Goal: Find specific page/section: Find specific page/section

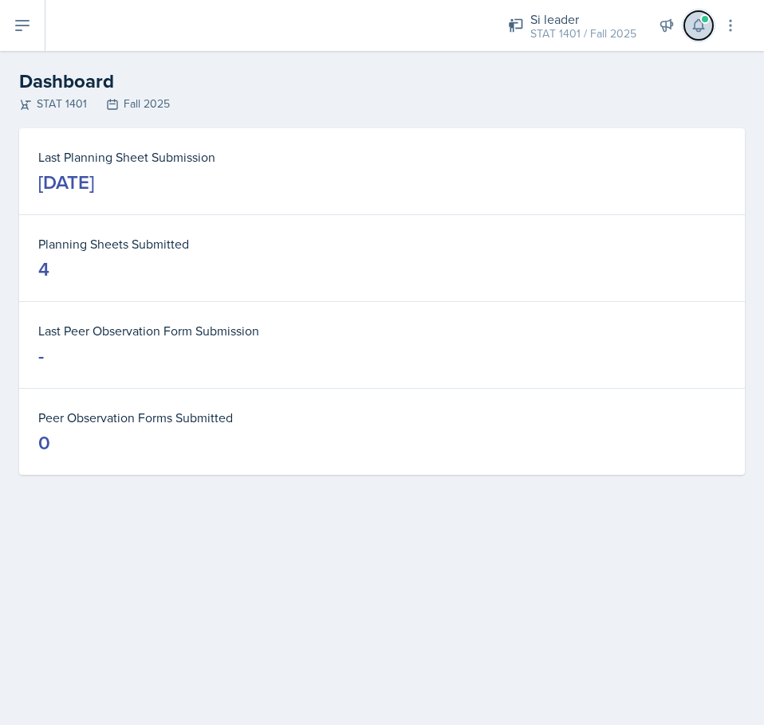
click at [697, 21] on icon at bounding box center [698, 26] width 10 height 12
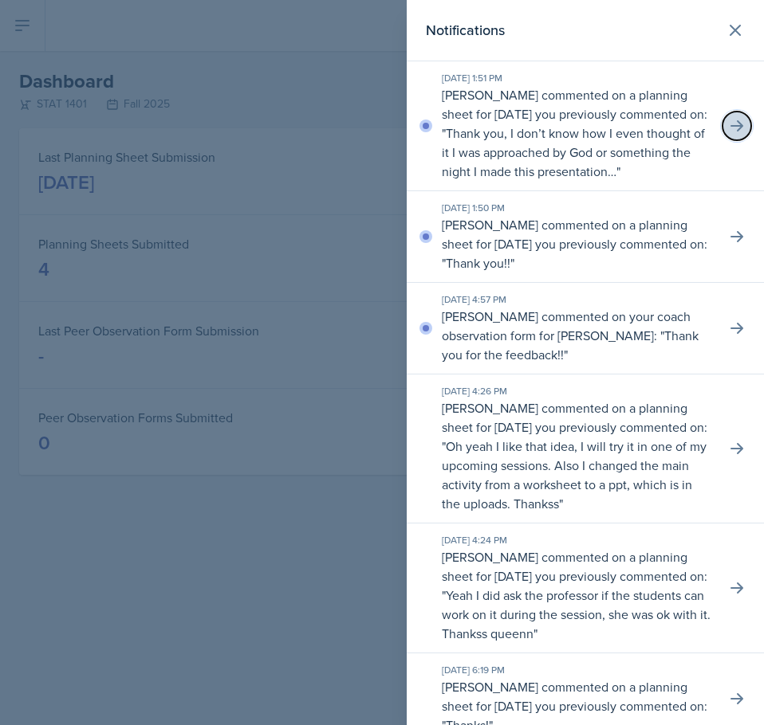
click at [729, 131] on icon at bounding box center [737, 126] width 16 height 16
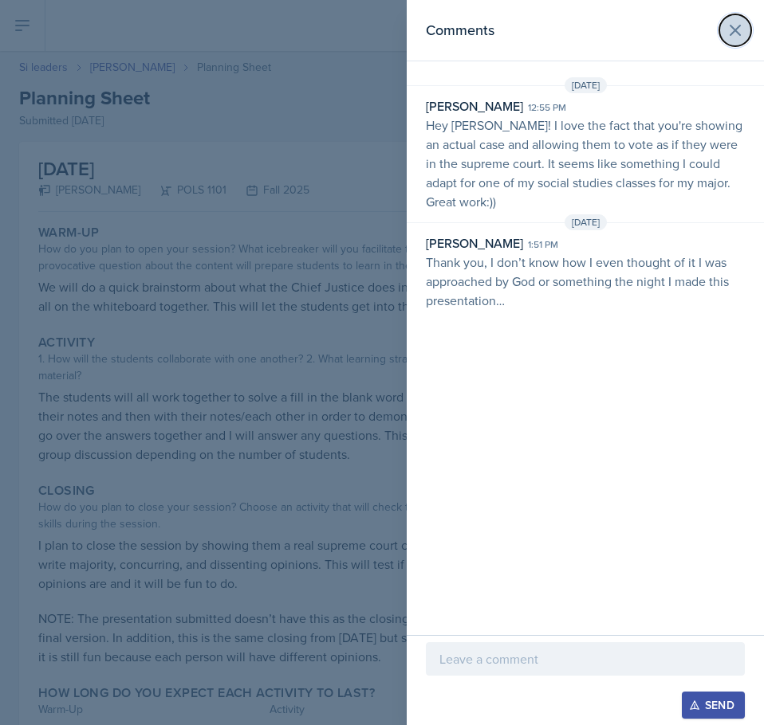
click at [728, 29] on icon at bounding box center [734, 30] width 19 height 19
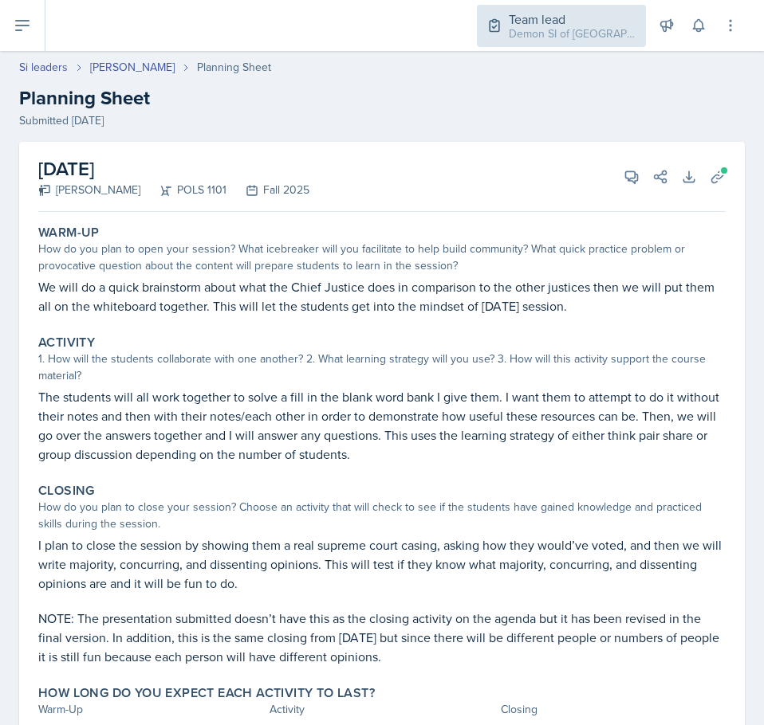
click at [583, 30] on div "Demon SI of [GEOGRAPHIC_DATA] / Fall 2025" at bounding box center [573, 34] width 128 height 17
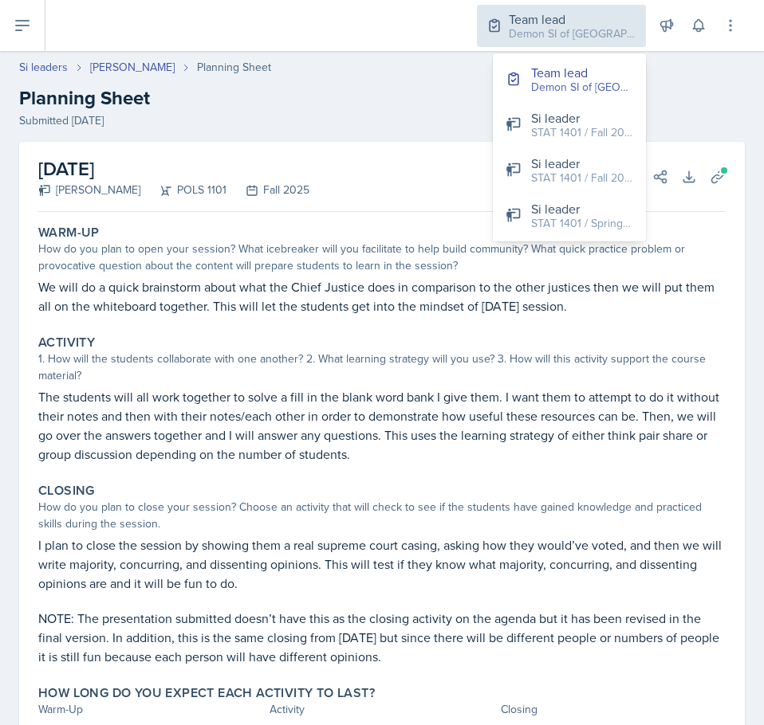
click at [583, 30] on div "Demon SI of [GEOGRAPHIC_DATA] / Fall 2025" at bounding box center [573, 34] width 128 height 17
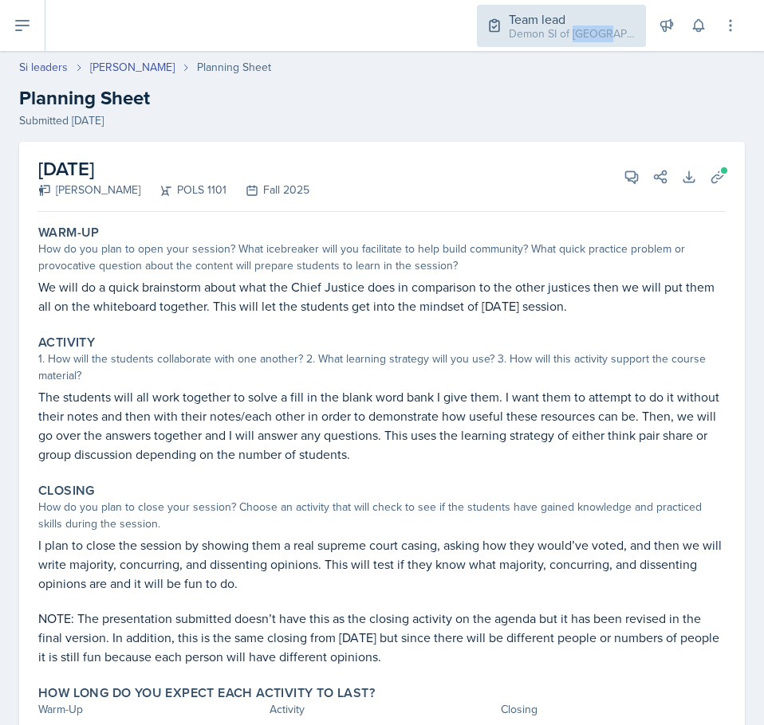
click at [583, 30] on div "Demon SI of [GEOGRAPHIC_DATA] / Fall 2025" at bounding box center [573, 34] width 128 height 17
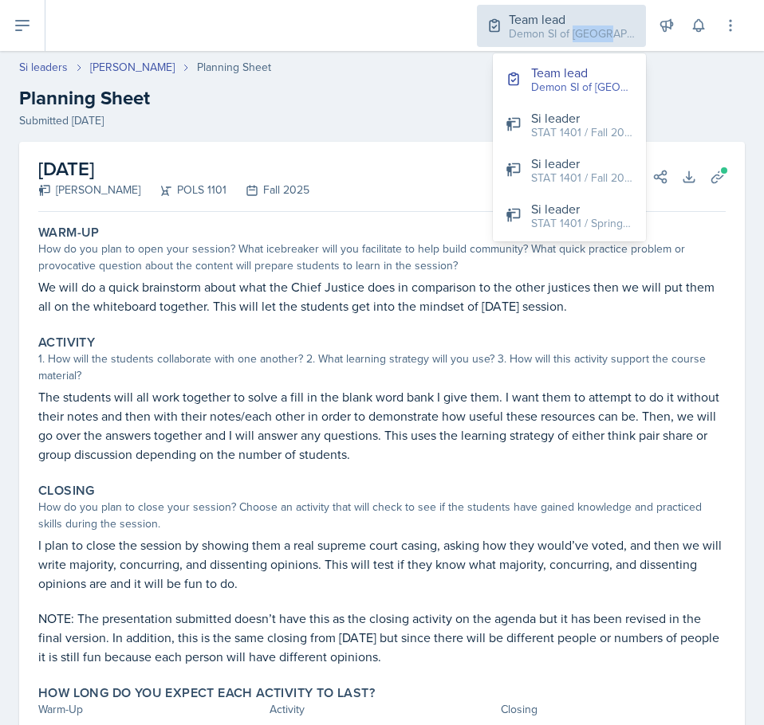
click at [583, 30] on div "Demon SI of [GEOGRAPHIC_DATA] / Fall 2025" at bounding box center [573, 34] width 128 height 17
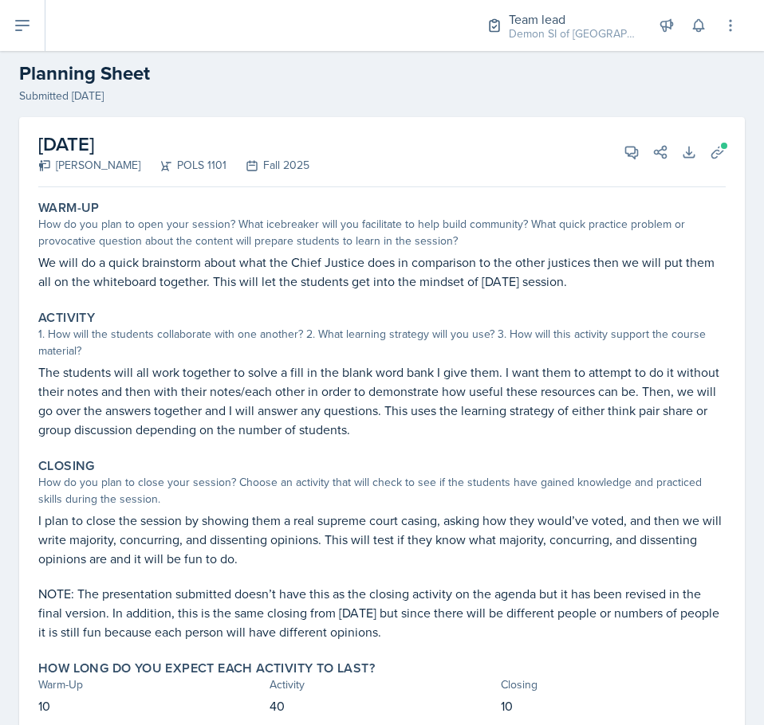
scroll to position [79, 0]
